Goal: Task Accomplishment & Management: Complete application form

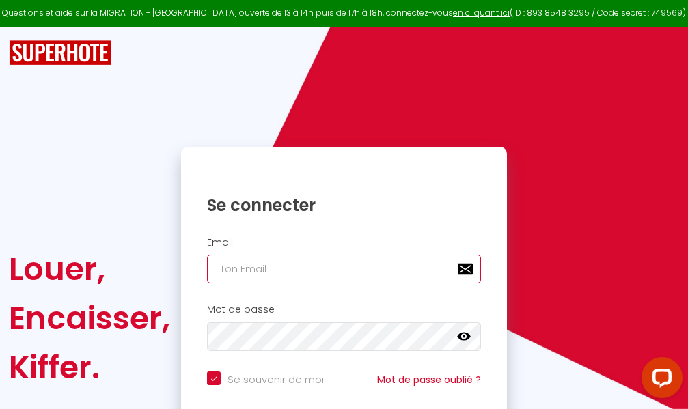
click at [342, 271] on input "email" at bounding box center [344, 269] width 274 height 29
type input "m"
checkbox input "true"
type input "ma"
checkbox input "true"
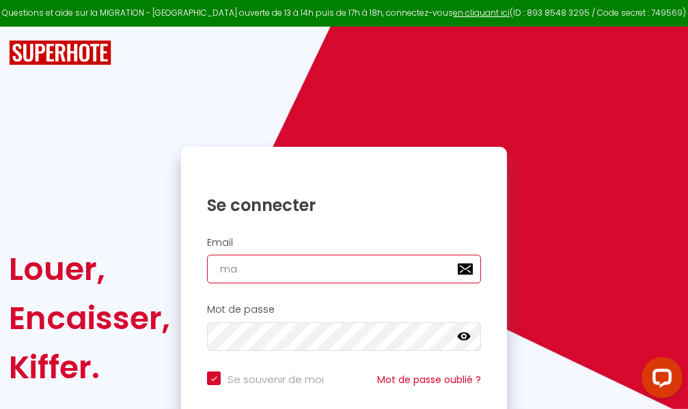
type input "mar"
checkbox input "true"
type input "marc"
checkbox input "true"
type input "marcd"
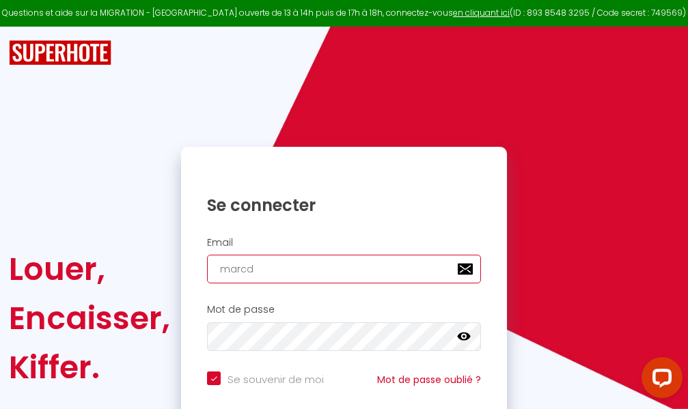
checkbox input "true"
type input "marcdp"
checkbox input "true"
type input "marcdpo"
checkbox input "true"
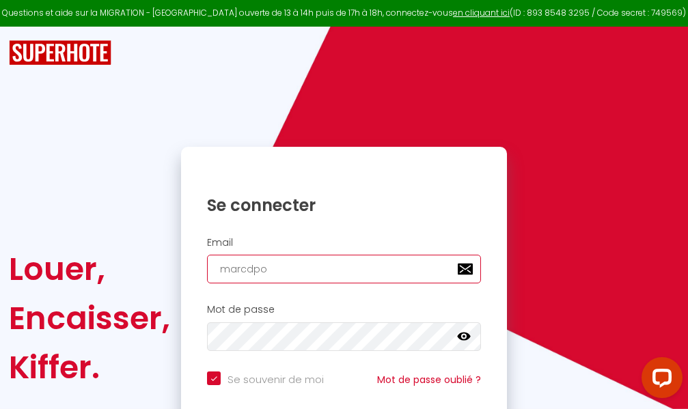
type input "marcdpoz"
checkbox input "true"
type input "marcdpoz."
checkbox input "true"
type input "marcdpoz.l"
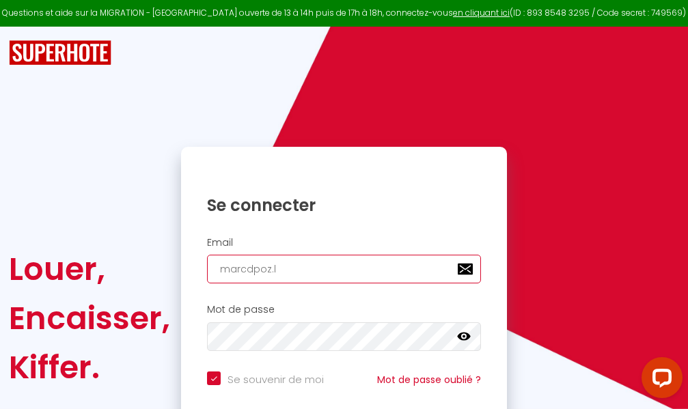
checkbox input "true"
type input "marcdpoz.lo"
checkbox input "true"
type input "marcdpoz.loc"
checkbox input "true"
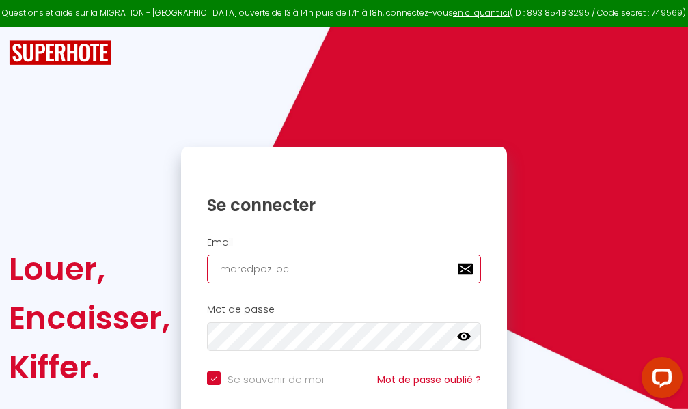
type input "marcdpoz.loca"
checkbox input "true"
type input "marcdpoz.locat"
checkbox input "true"
type input "marcdpoz.locati"
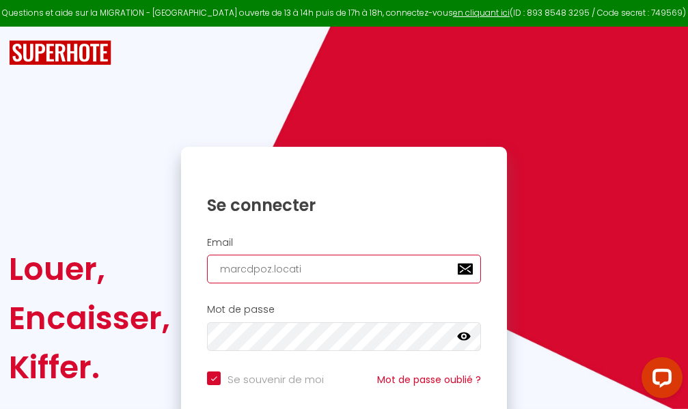
checkbox input "true"
type input "marcdpoz.locatio"
checkbox input "true"
type input "marcdpoz.location"
checkbox input "true"
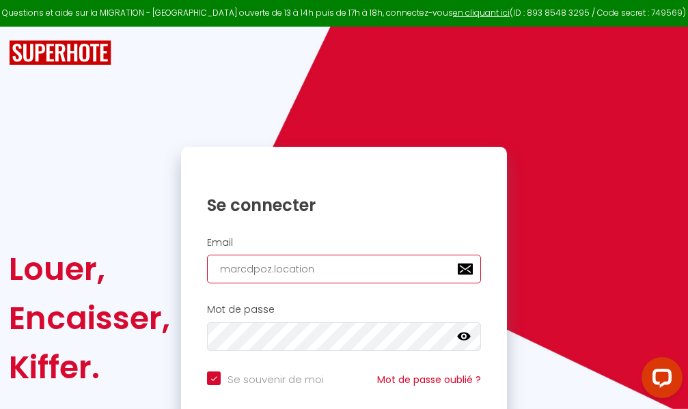
type input "marcdpoz.location@"
checkbox input "true"
type input "marcdpoz.location@g"
checkbox input "true"
type input "marcdpoz.location@gm"
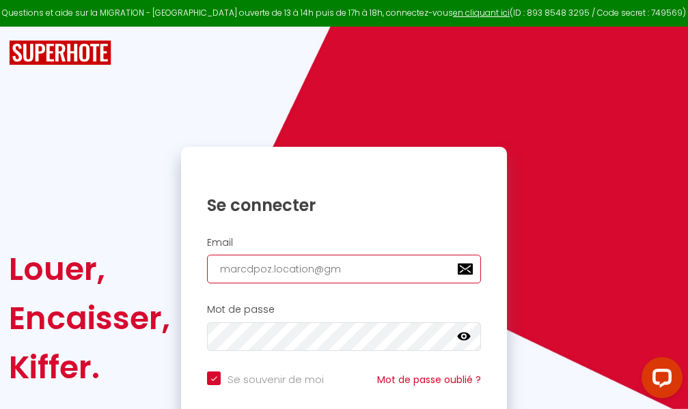
checkbox input "true"
type input "marcdpoz.location@gma"
checkbox input "true"
type input "marcdpoz.location@gmai"
checkbox input "true"
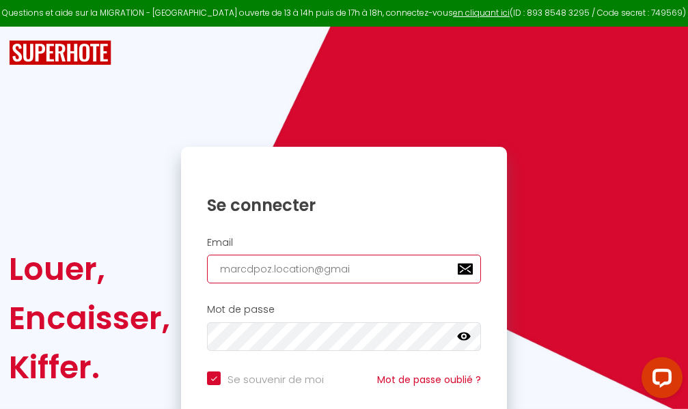
type input "[EMAIL_ADDRESS]"
checkbox input "true"
type input "[EMAIL_ADDRESS]."
checkbox input "true"
type input "marcdpoz.location@gmail.c"
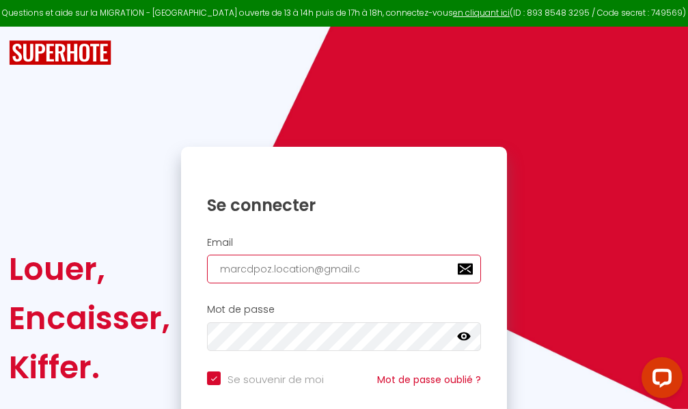
checkbox input "true"
type input "[EMAIL_ADDRESS][DOMAIN_NAME]"
checkbox input "true"
type input "[EMAIL_ADDRESS][DOMAIN_NAME]"
checkbox input "true"
